Goal: Navigation & Orientation: Find specific page/section

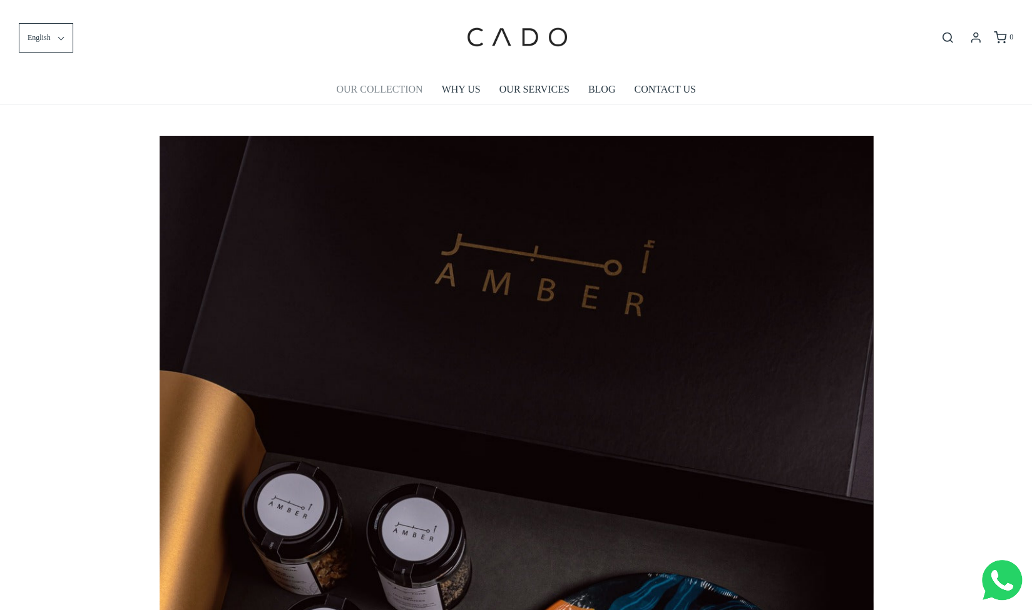
click at [399, 84] on link "OUR COLLECTION" at bounding box center [379, 89] width 86 height 29
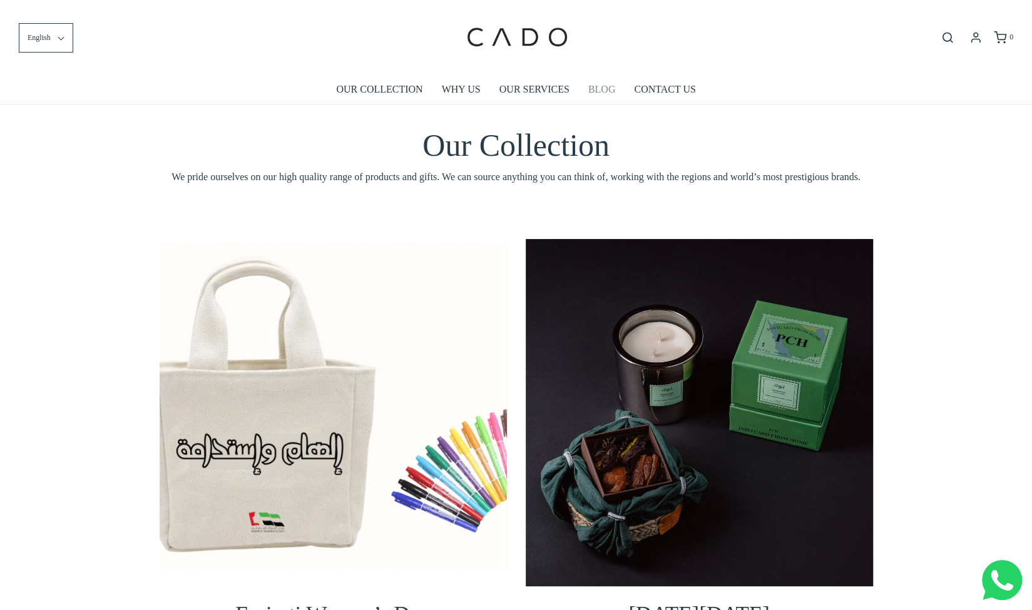
click at [608, 92] on link "BLOG" at bounding box center [602, 89] width 28 height 29
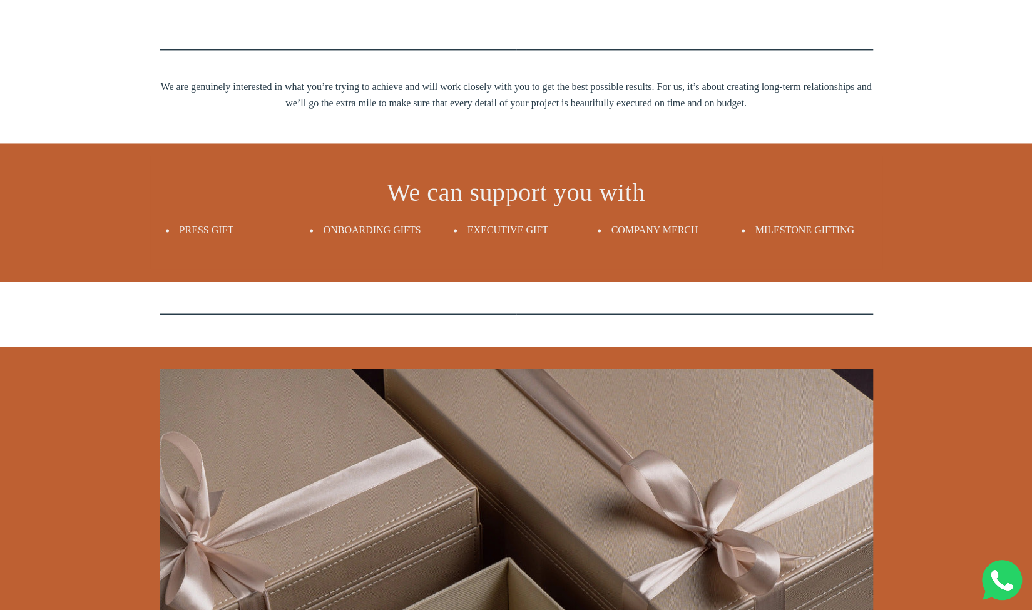
scroll to position [1287, 0]
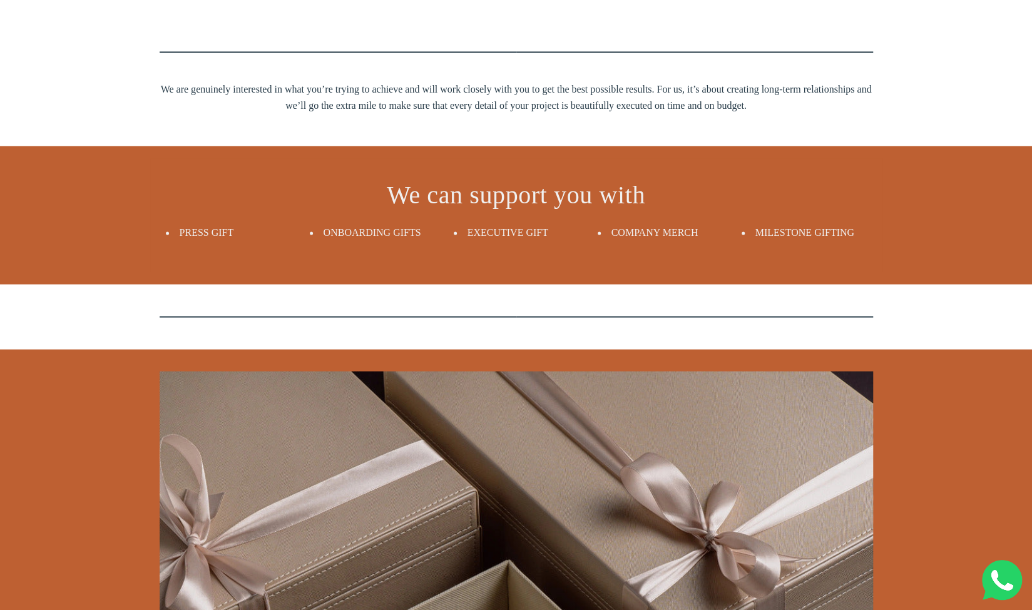
click at [675, 238] on span "COMPANY MERCH" at bounding box center [654, 232] width 87 height 11
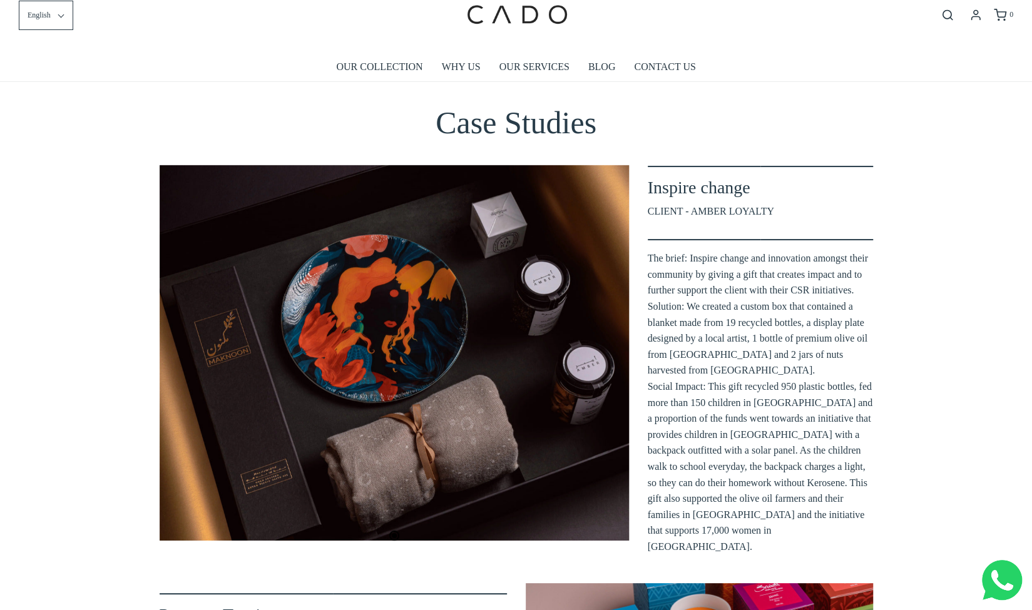
scroll to position [0, 0]
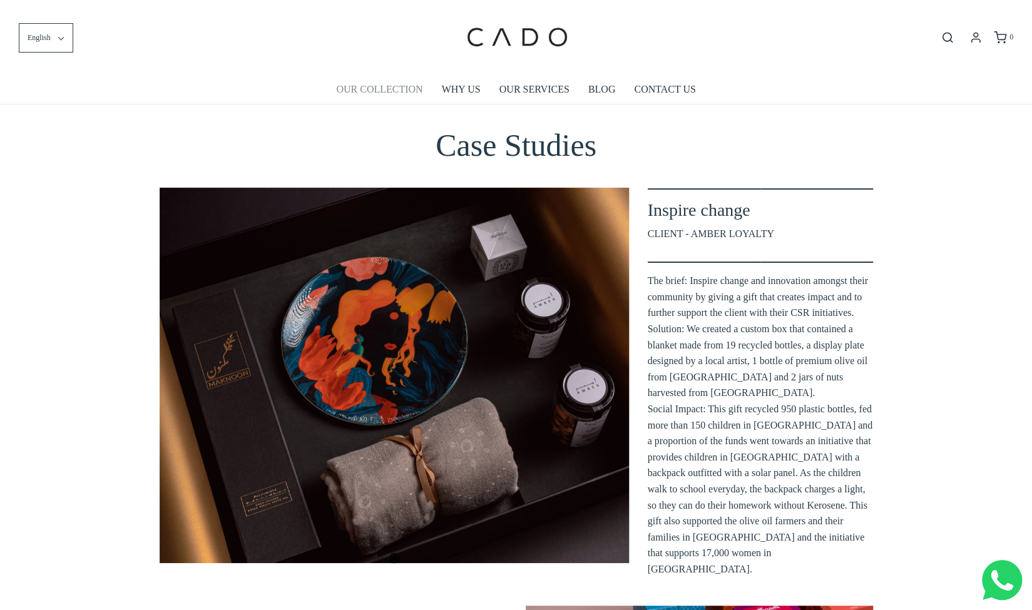
click at [373, 87] on link "OUR COLLECTION" at bounding box center [379, 89] width 86 height 29
